Goal: Information Seeking & Learning: Learn about a topic

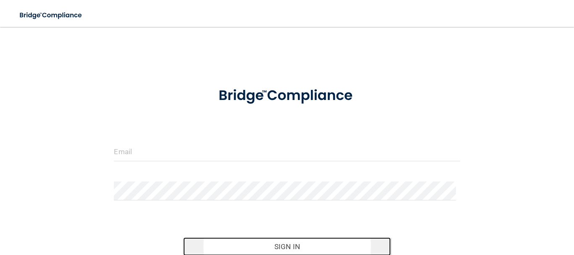
click at [285, 245] on button "Sign In" at bounding box center [287, 246] width 208 height 18
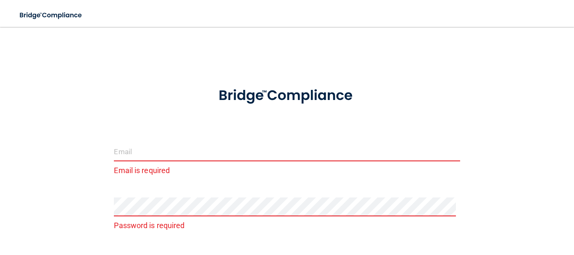
click at [143, 150] on input "email" at bounding box center [287, 151] width 346 height 19
type input "[EMAIL_ADDRESS][DOMAIN_NAME]"
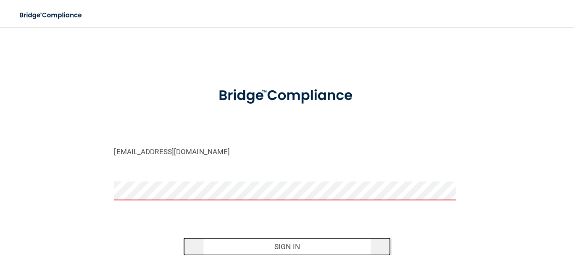
click at [284, 249] on button "Sign In" at bounding box center [287, 246] width 208 height 18
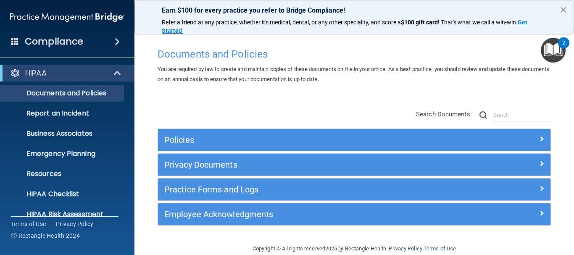
drag, startPoint x: 567, startPoint y: 95, endPoint x: 569, endPoint y: 129, distance: 34.6
click at [569, 129] on main "Documents and Policies You are required by law to create and maintain copies of…" at bounding box center [354, 141] width 440 height 228
click at [62, 92] on p "Documents and Policies" at bounding box center [62, 93] width 115 height 8
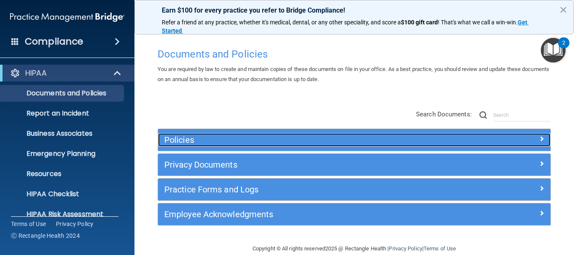
click at [539, 140] on span at bounding box center [541, 139] width 5 height 10
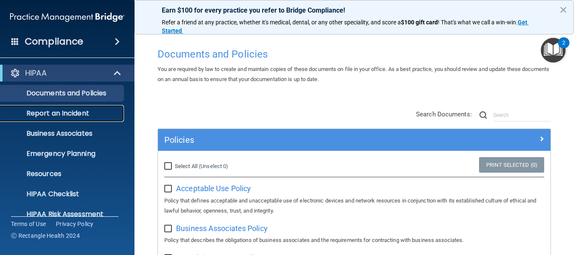
click at [67, 111] on p "Report an Incident" at bounding box center [62, 113] width 115 height 8
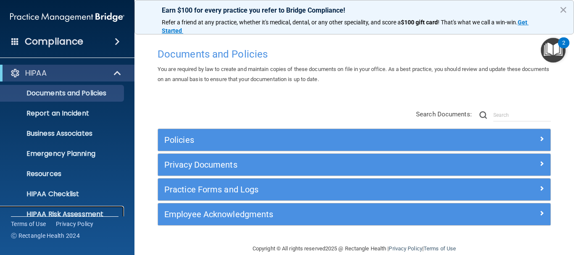
click at [61, 214] on p "HIPAA Risk Assessment" at bounding box center [62, 214] width 115 height 8
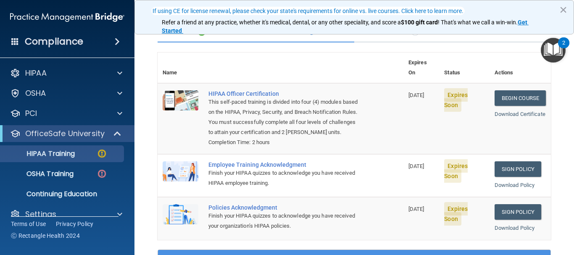
scroll to position [83, 0]
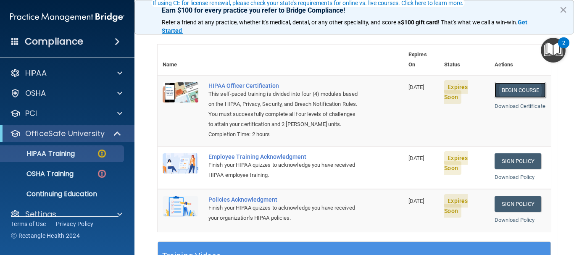
click at [500, 82] on link "Begin Course" at bounding box center [520, 90] width 51 height 16
click at [509, 82] on link "Begin Course" at bounding box center [520, 90] width 51 height 16
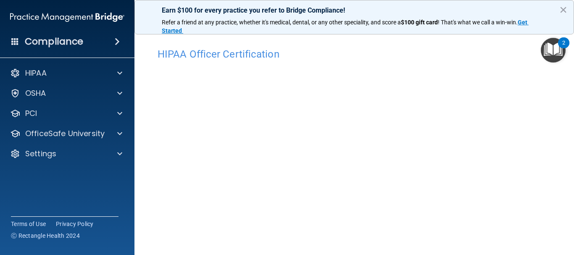
scroll to position [54, 0]
